Goal: Information Seeking & Learning: Learn about a topic

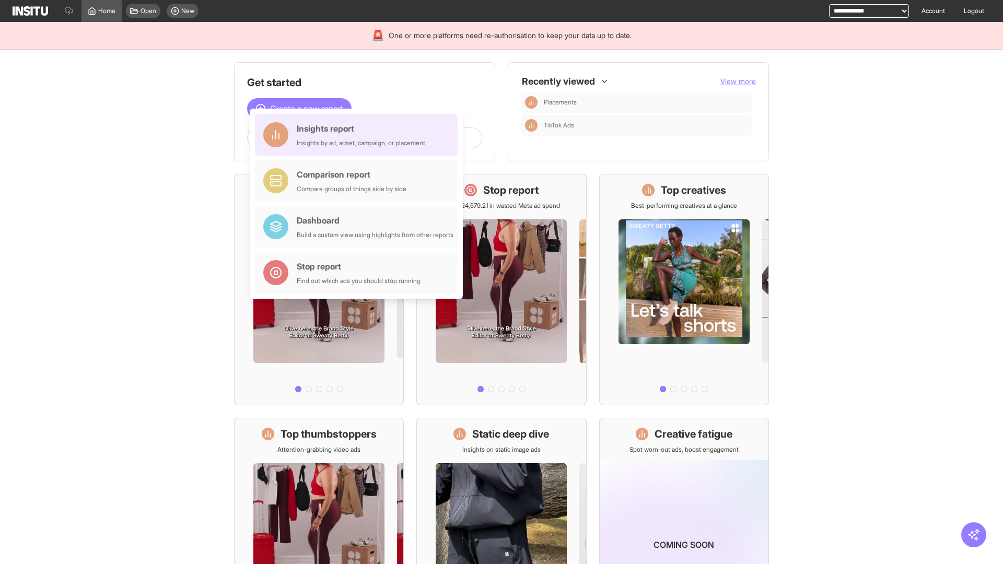
click at [359, 135] on div "Insights report Insights by ad, adset, campaign, or placement" at bounding box center [361, 134] width 129 height 25
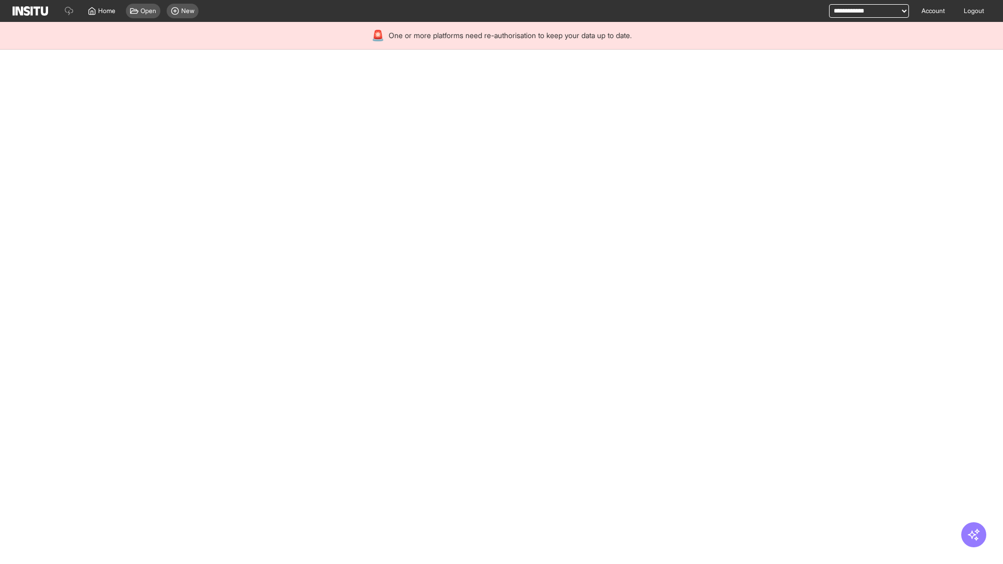
select select "**"
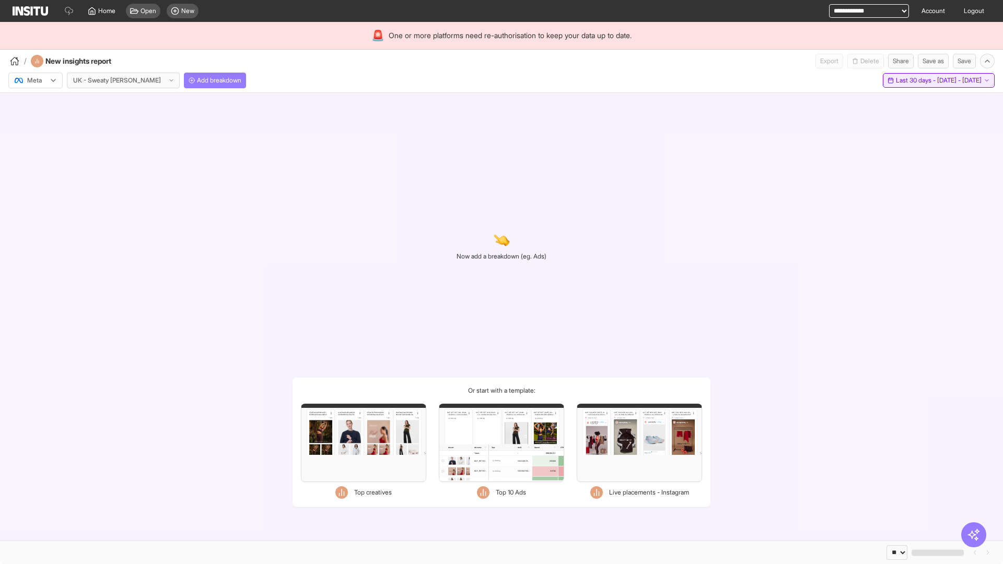
click at [915, 80] on span "Last 30 days - [DATE] - [DATE]" at bounding box center [939, 80] width 86 height 8
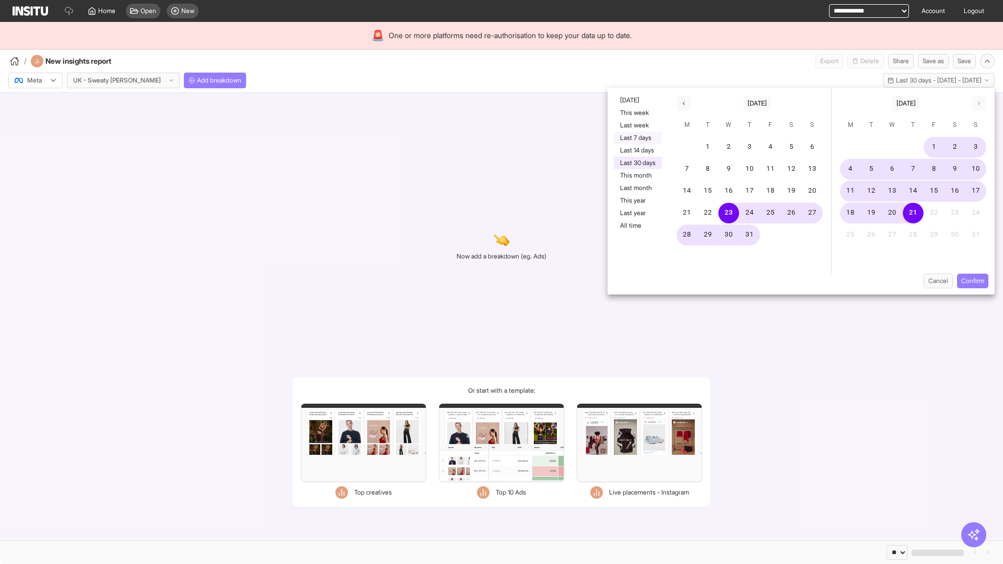
click at [637, 138] on button "Last 7 days" at bounding box center [638, 138] width 48 height 13
